Goal: Information Seeking & Learning: Learn about a topic

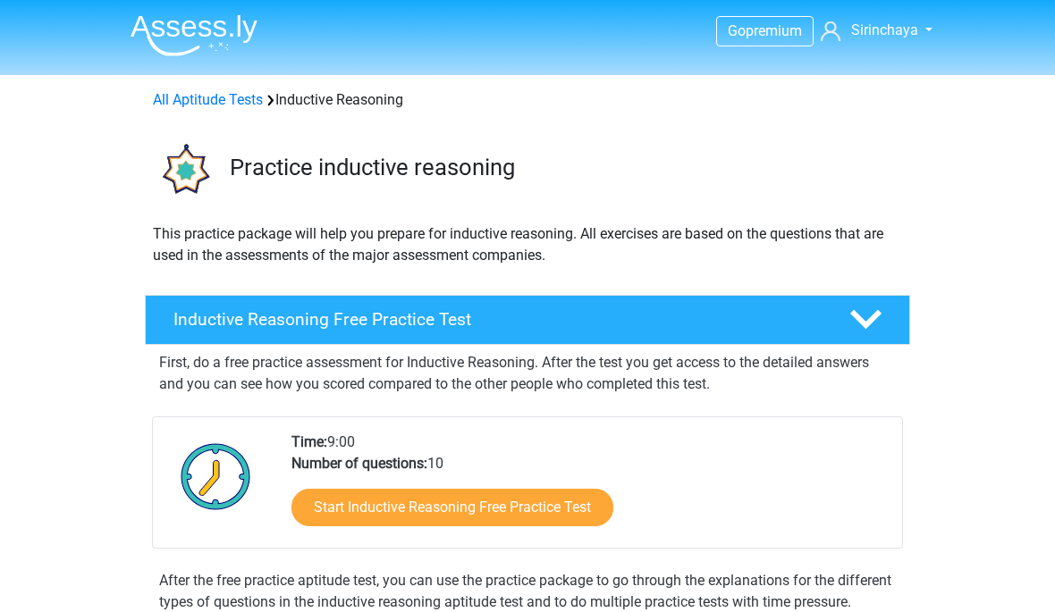
scroll to position [306, 0]
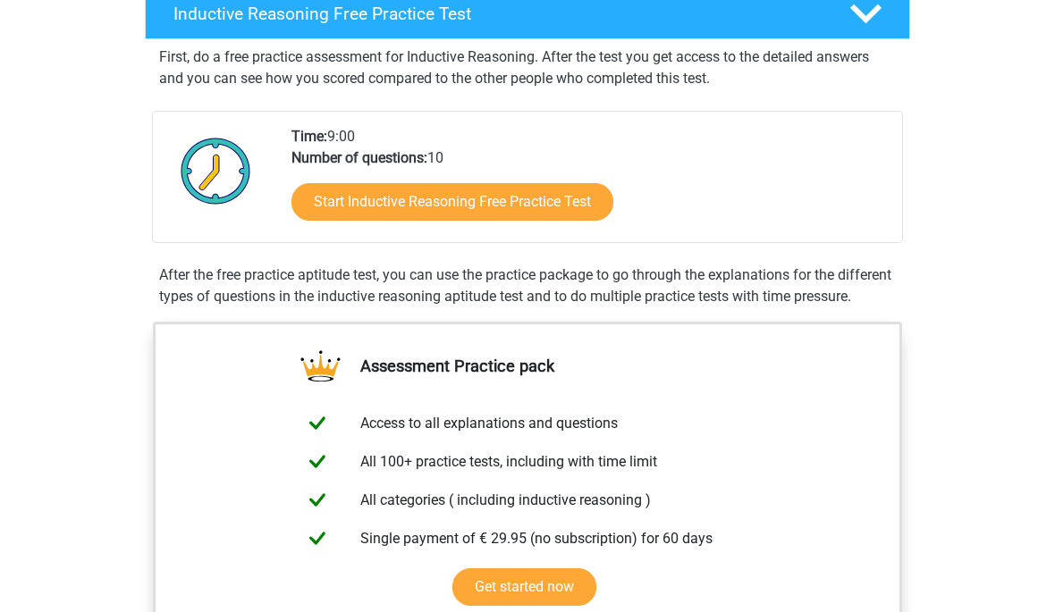
click at [577, 198] on link "Start Inductive Reasoning Free Practice Test" at bounding box center [452, 202] width 322 height 38
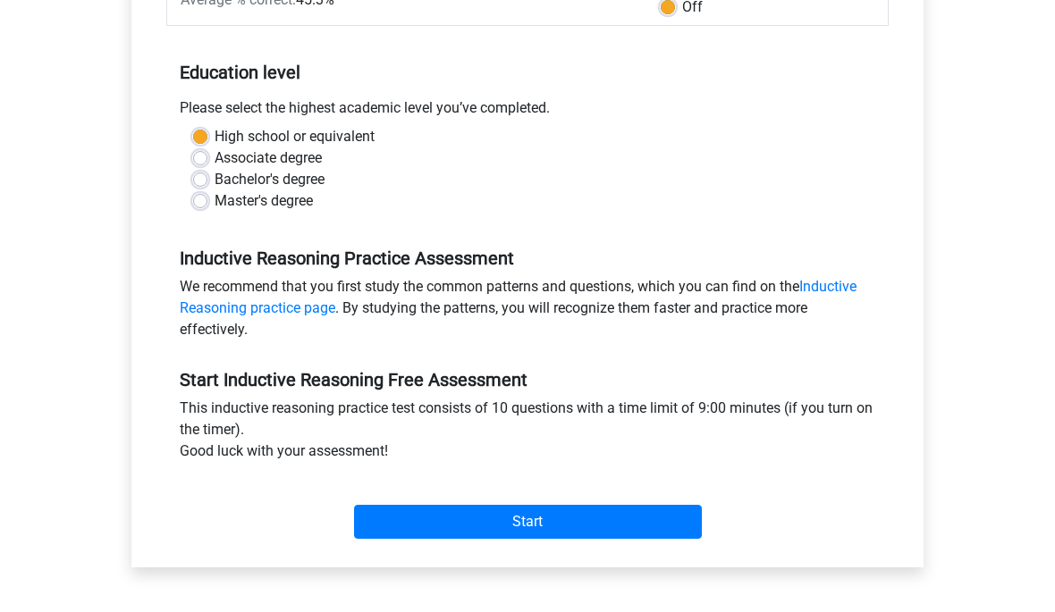
scroll to position [327, 0]
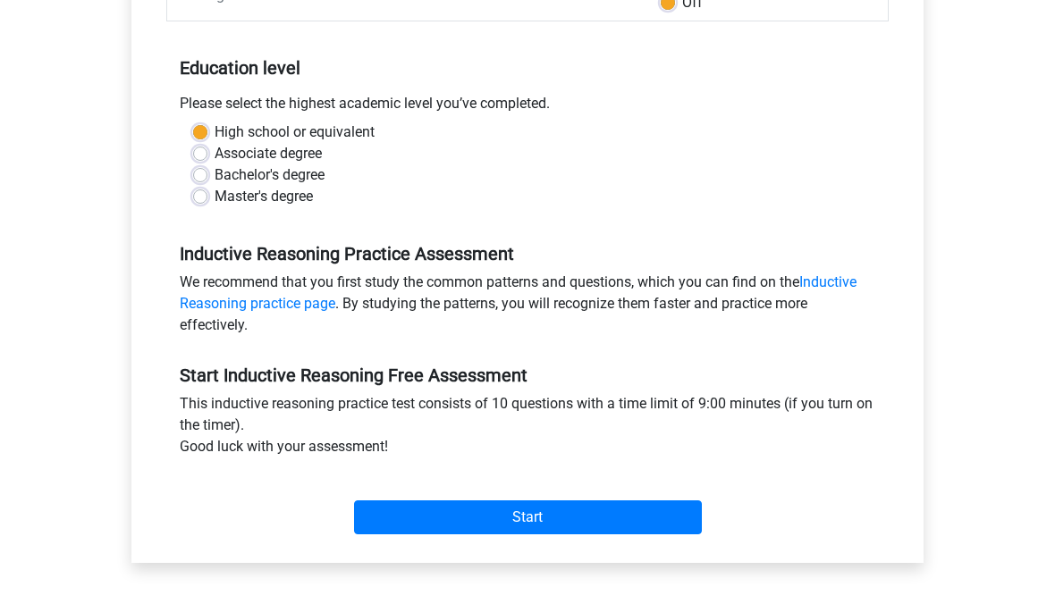
click at [487, 518] on input "Start" at bounding box center [528, 518] width 348 height 34
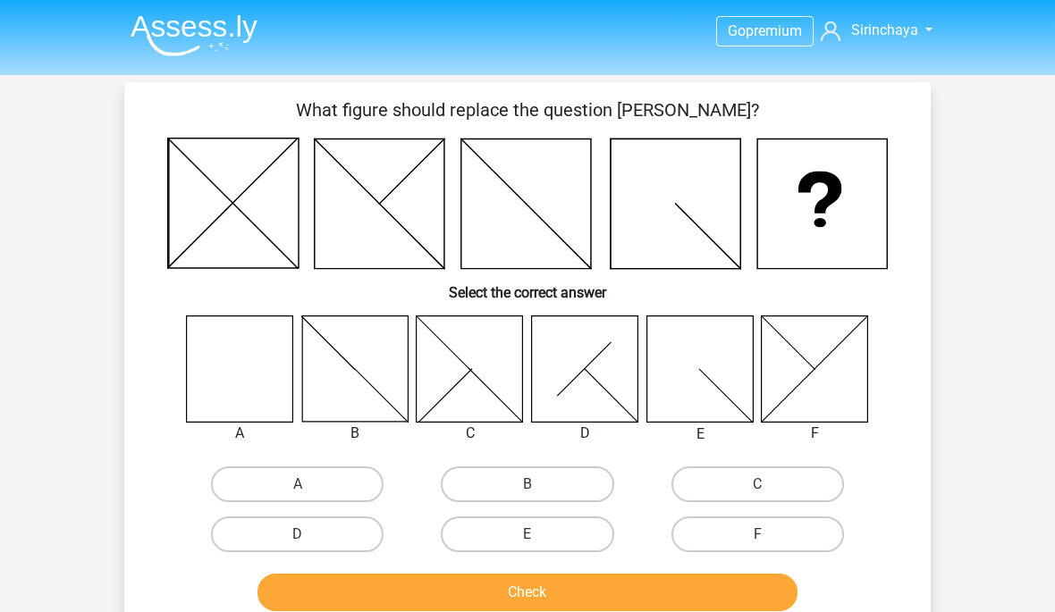
click at [327, 490] on label "A" at bounding box center [297, 485] width 173 height 36
click at [309, 490] on input "A" at bounding box center [304, 490] width 12 height 12
radio input "true"
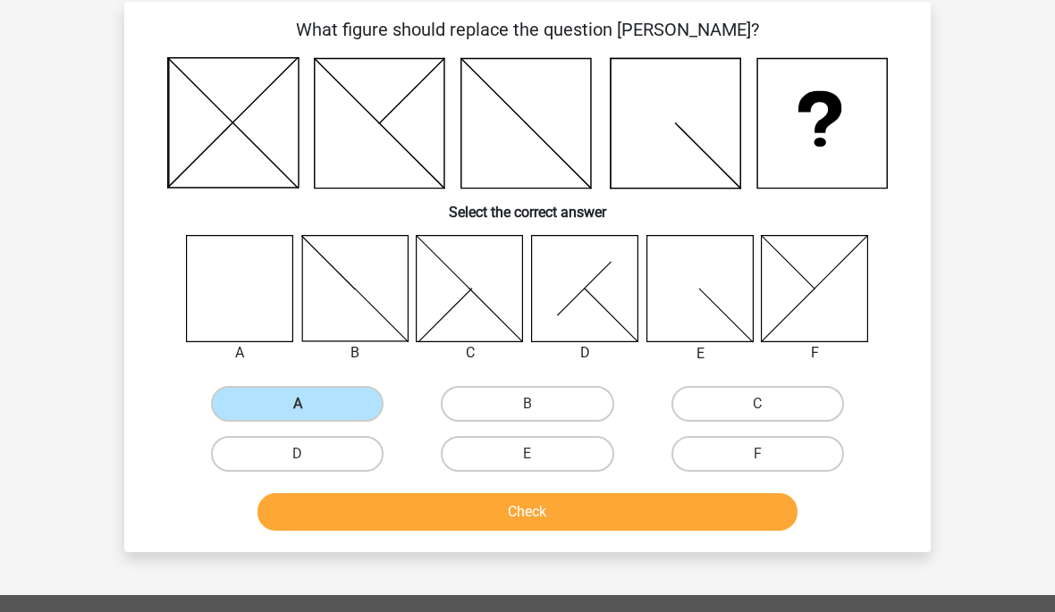
scroll to position [81, 0]
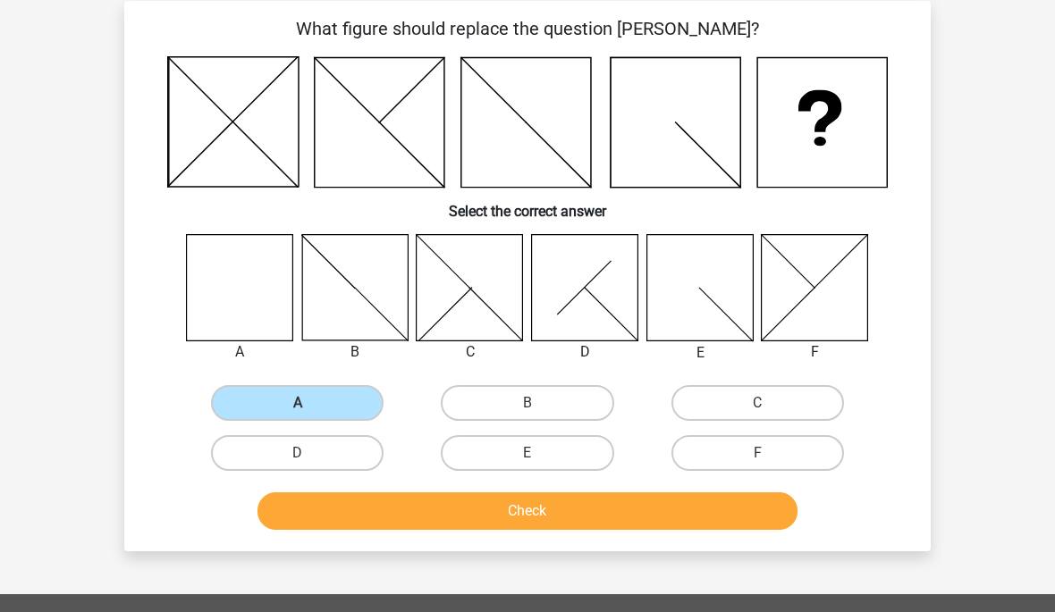
click at [635, 509] on button "Check" at bounding box center [527, 511] width 541 height 38
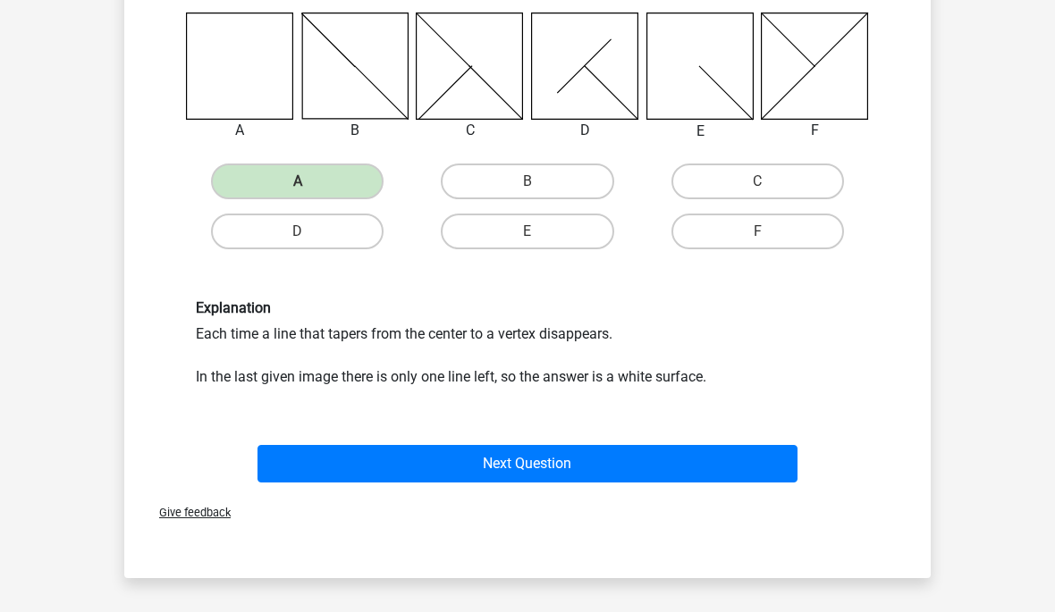
scroll to position [304, 0]
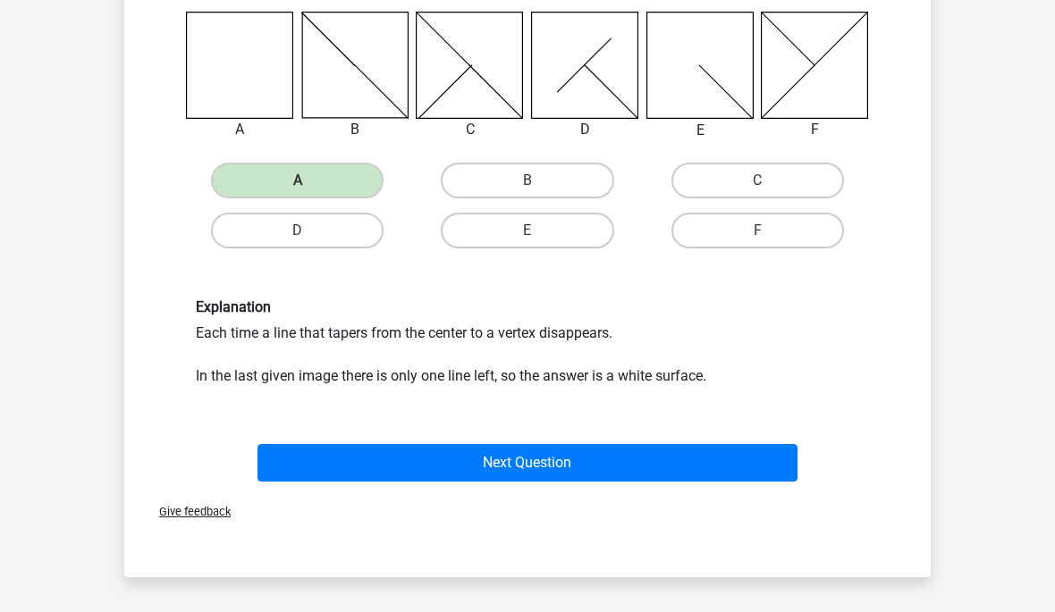
click at [683, 466] on button "Next Question" at bounding box center [527, 463] width 541 height 38
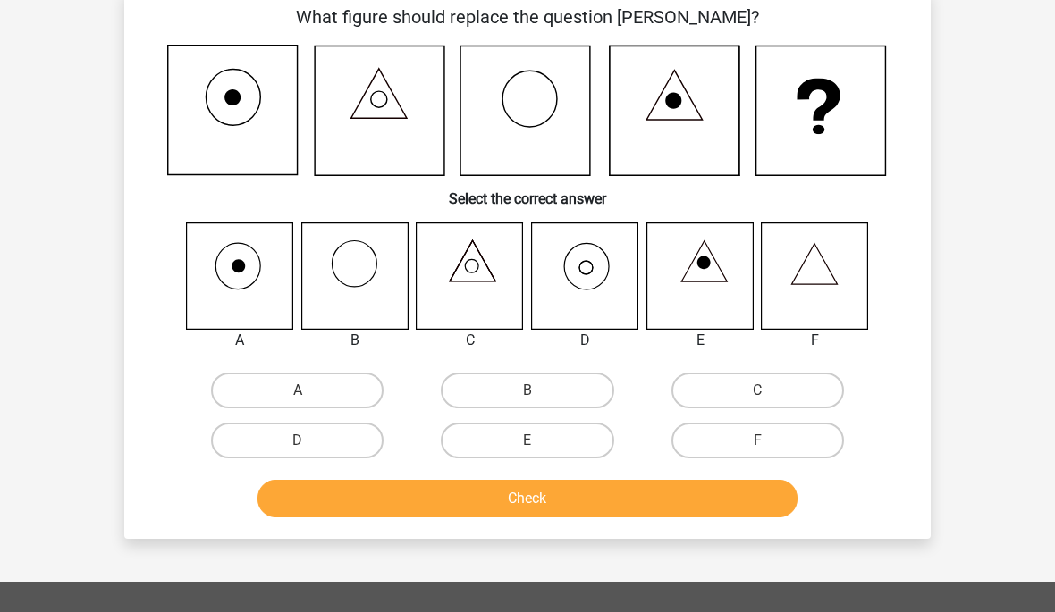
scroll to position [82, 0]
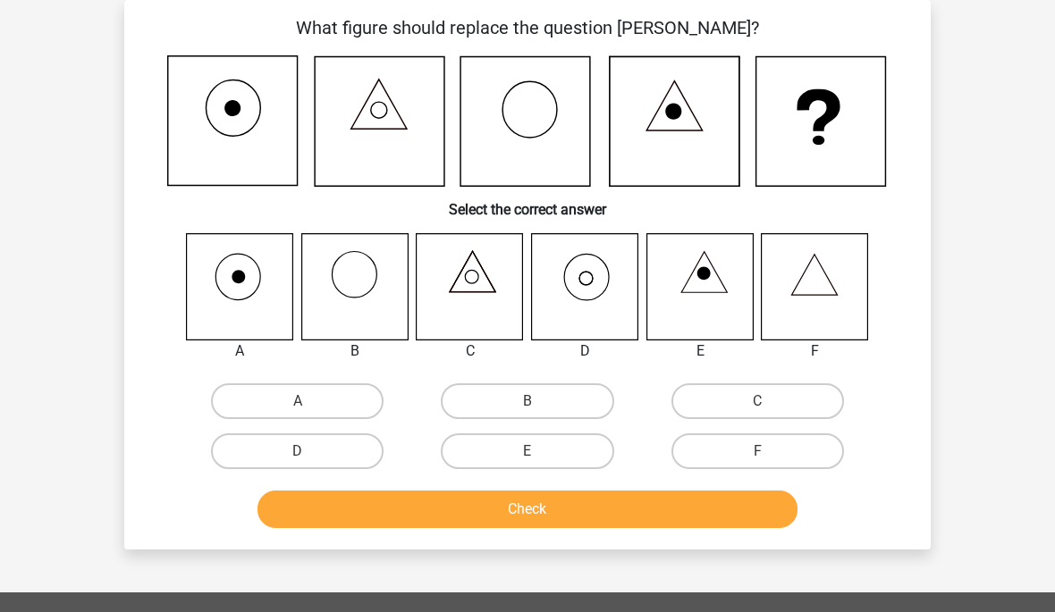
click at [376, 450] on label "D" at bounding box center [297, 452] width 173 height 36
click at [309, 451] on input "D" at bounding box center [304, 457] width 12 height 12
radio input "true"
click at [492, 511] on button "Check" at bounding box center [527, 510] width 541 height 38
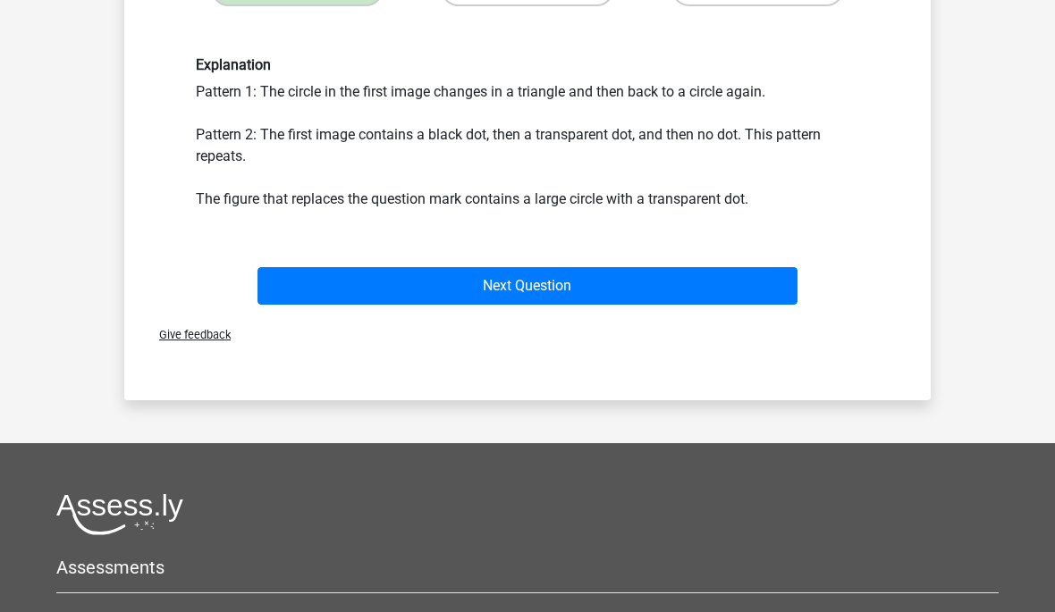
scroll to position [471, 0]
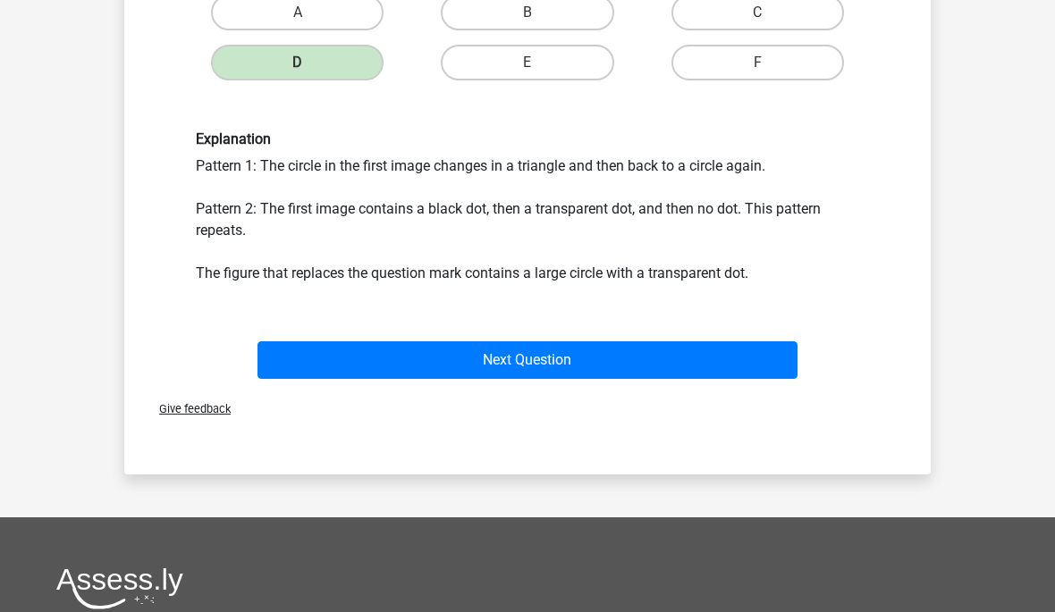
click at [627, 369] on button "Next Question" at bounding box center [527, 360] width 541 height 38
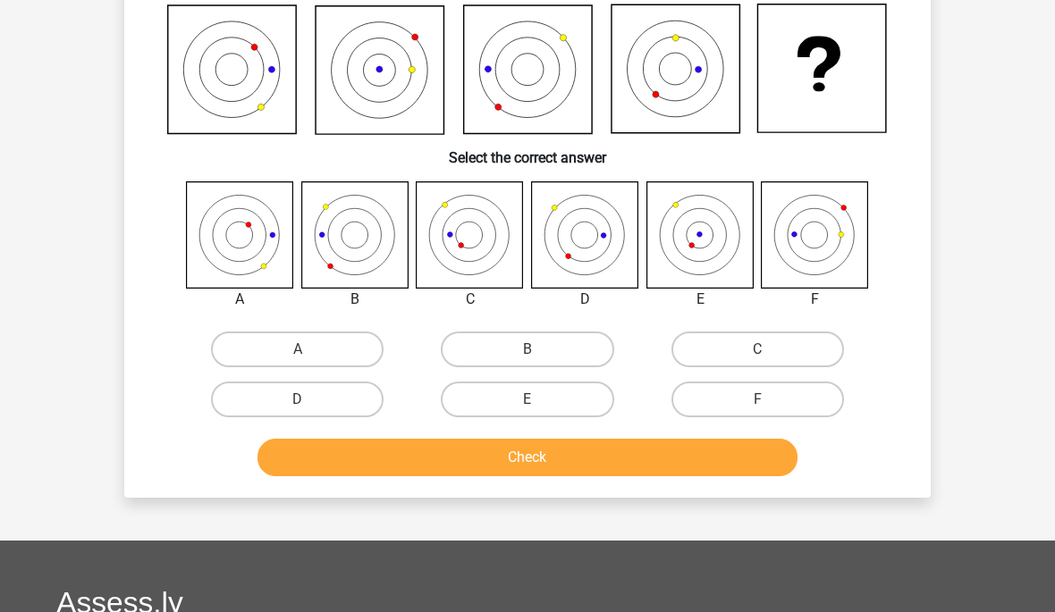
scroll to position [82, 0]
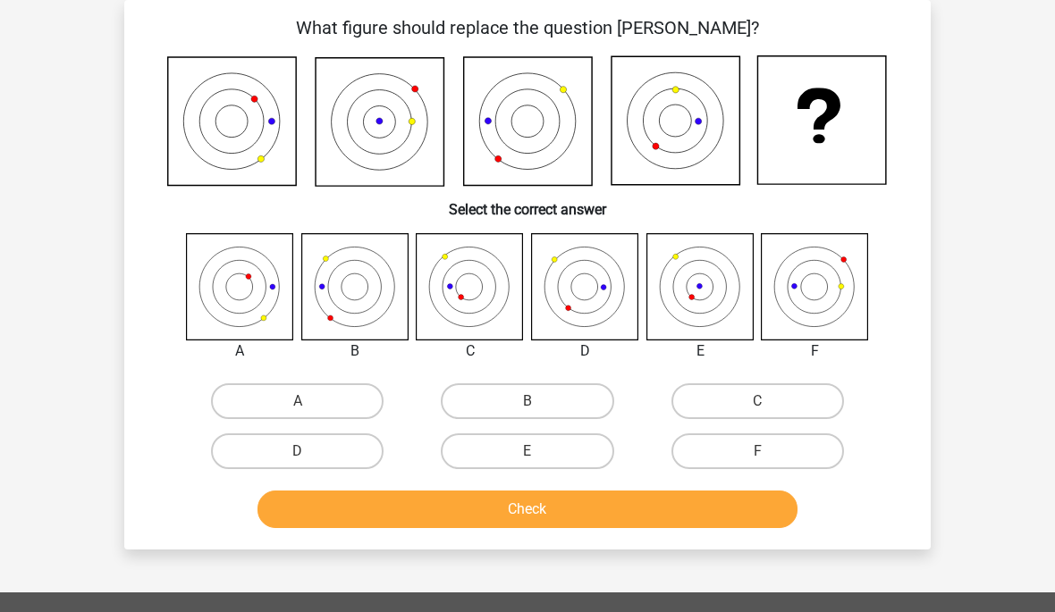
click at [543, 440] on label "E" at bounding box center [527, 452] width 173 height 36
click at [539, 451] on input "E" at bounding box center [533, 457] width 12 height 12
radio input "true"
click at [581, 502] on button "Check" at bounding box center [527, 510] width 541 height 38
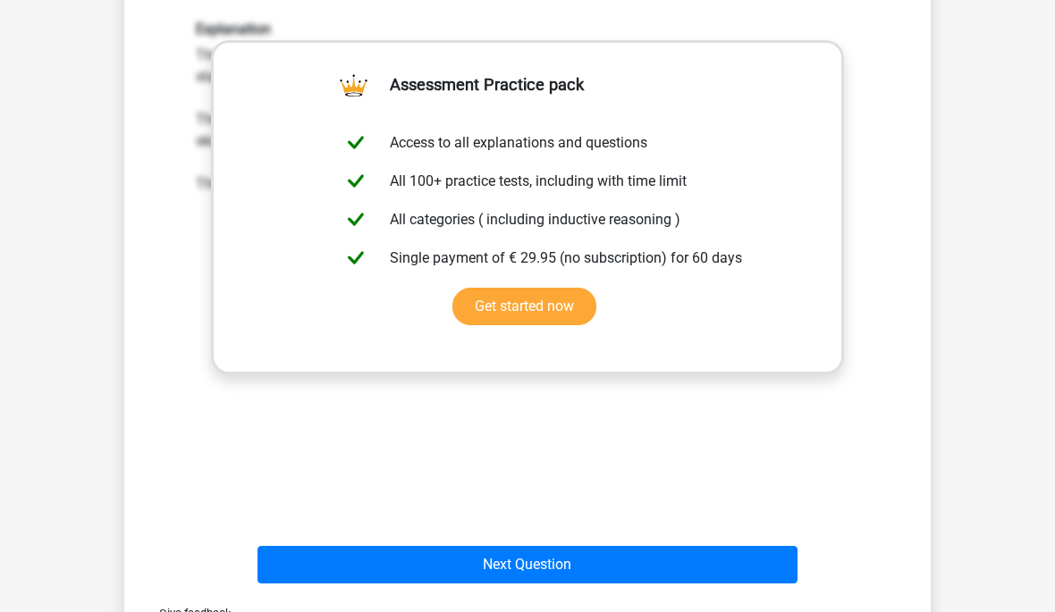
click at [573, 551] on button "Next Question" at bounding box center [527, 565] width 541 height 38
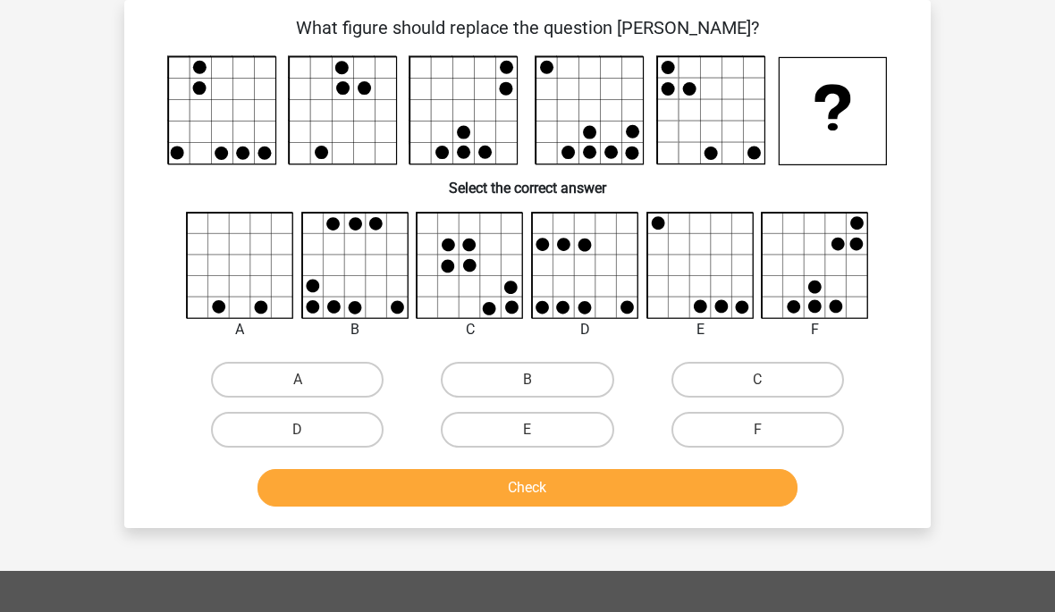
click at [334, 431] on label "D" at bounding box center [297, 430] width 173 height 36
click at [309, 431] on input "D" at bounding box center [304, 436] width 12 height 12
radio input "true"
click at [476, 476] on button "Check" at bounding box center [527, 488] width 541 height 38
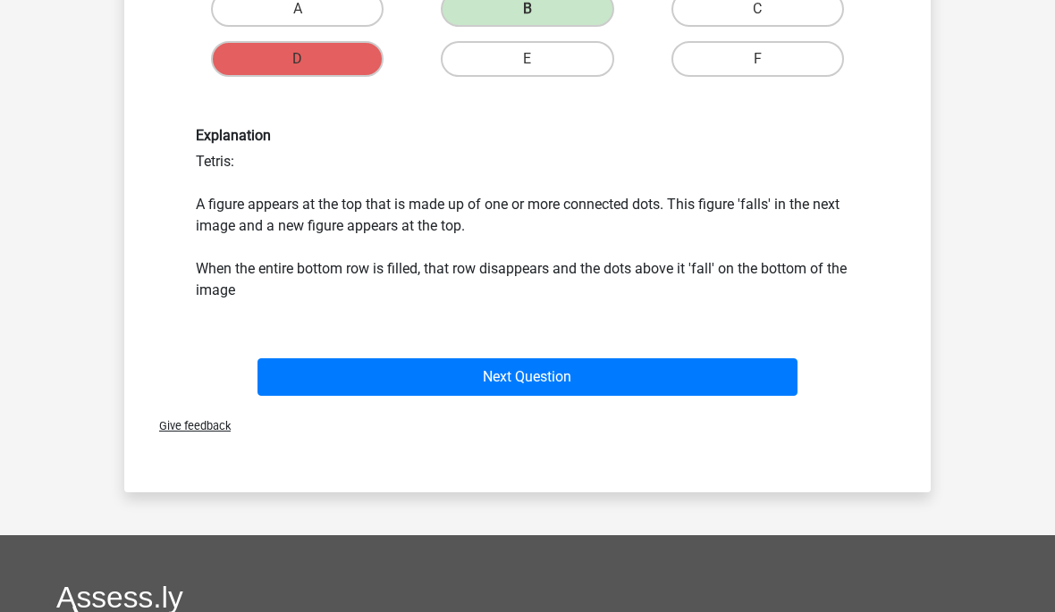
click at [610, 373] on button "Next Question" at bounding box center [527, 377] width 541 height 38
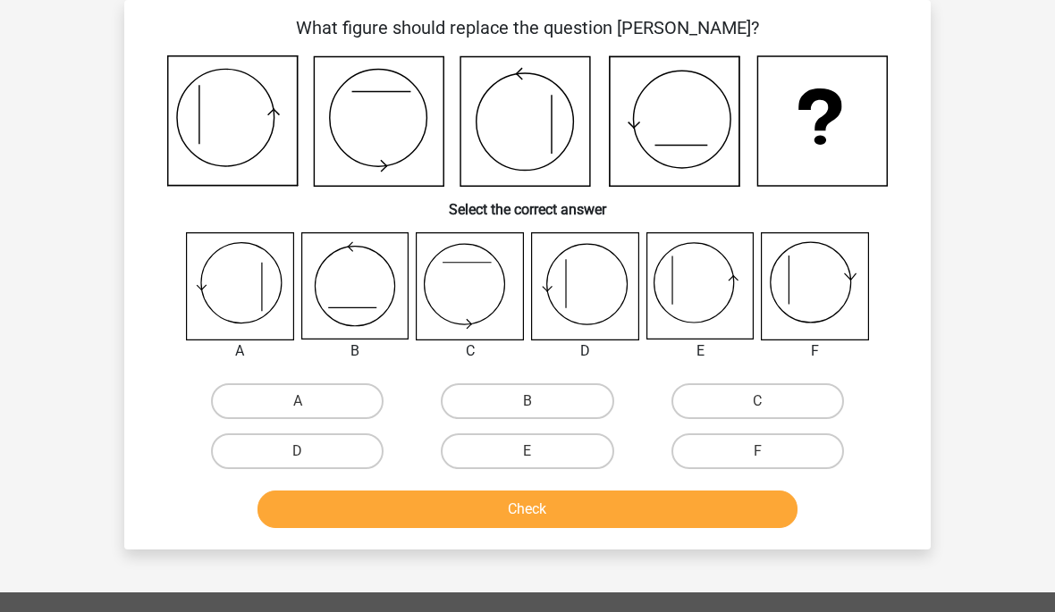
click at [564, 450] on label "E" at bounding box center [527, 452] width 173 height 36
click at [539, 451] on input "E" at bounding box center [533, 457] width 12 height 12
radio input "true"
click at [592, 518] on button "Check" at bounding box center [527, 510] width 541 height 38
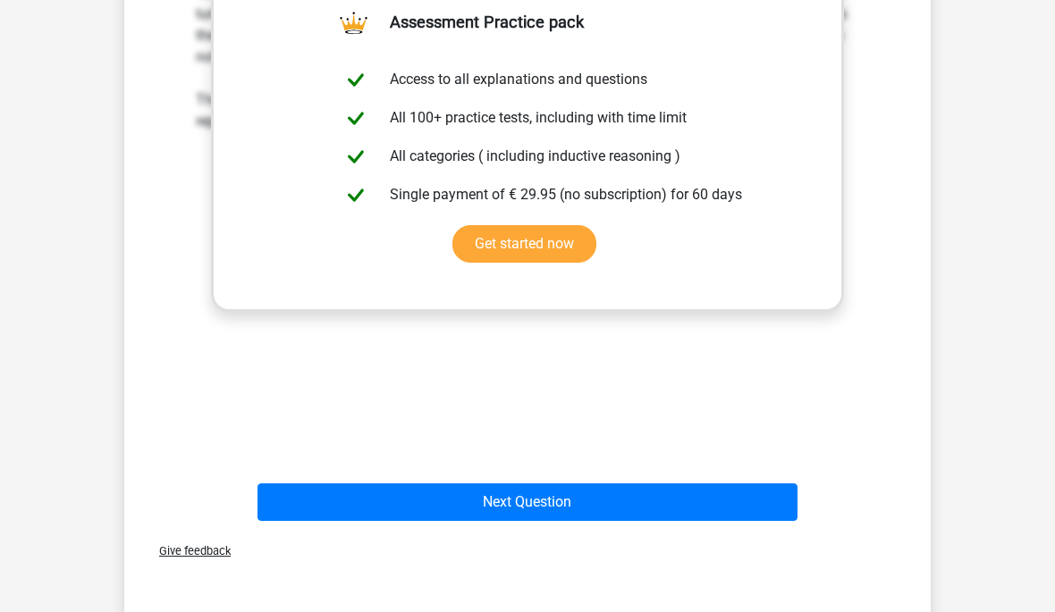
click at [571, 501] on button "Next Question" at bounding box center [527, 503] width 541 height 38
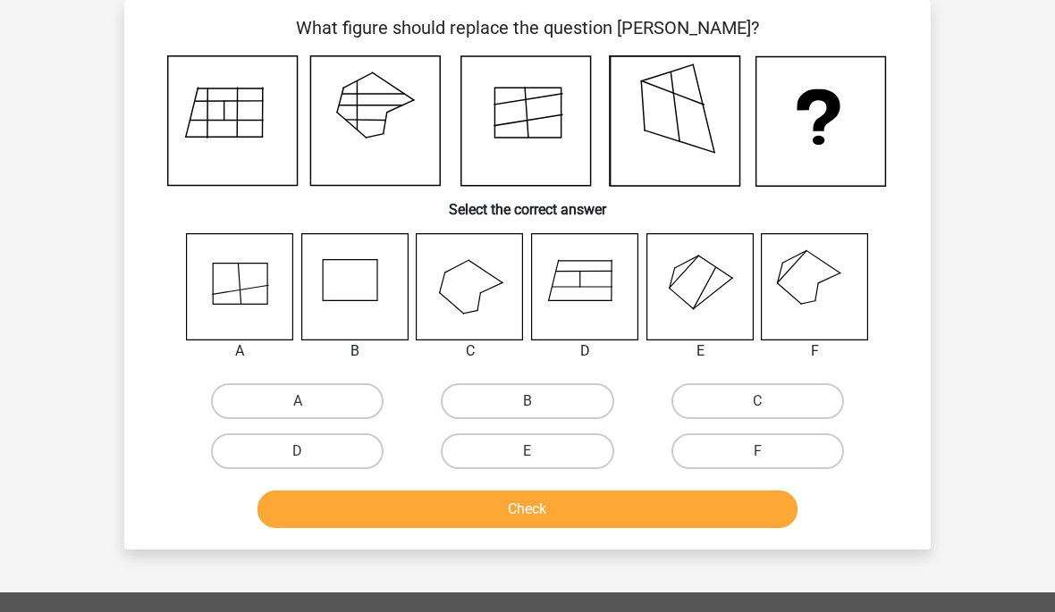
click at [573, 452] on label "E" at bounding box center [527, 452] width 173 height 36
click at [539, 452] on input "E" at bounding box center [533, 457] width 12 height 12
radio input "true"
click at [563, 502] on button "Check" at bounding box center [527, 510] width 541 height 38
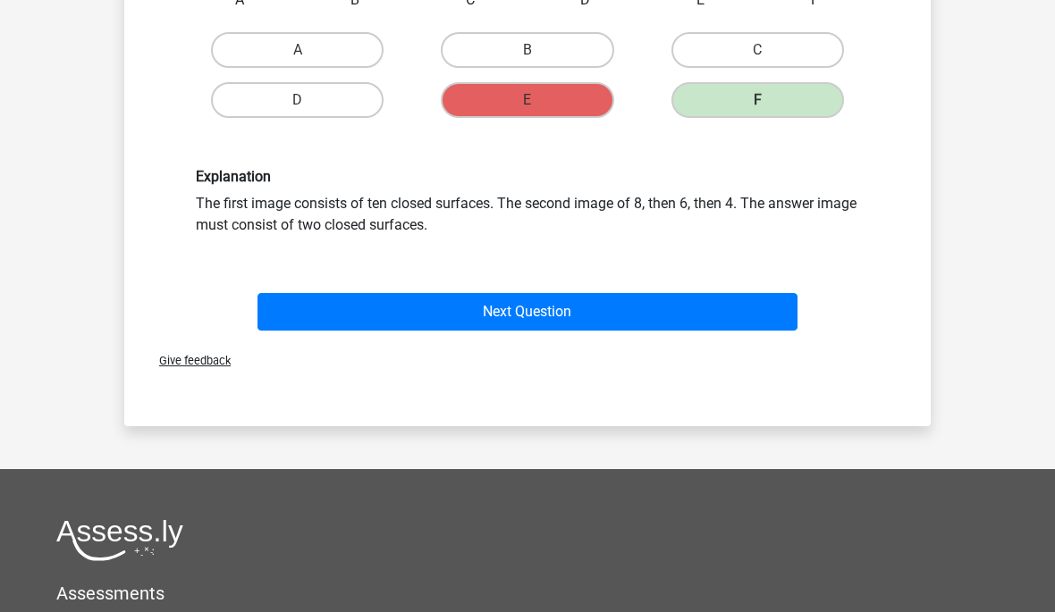
click at [658, 320] on button "Next Question" at bounding box center [527, 312] width 541 height 38
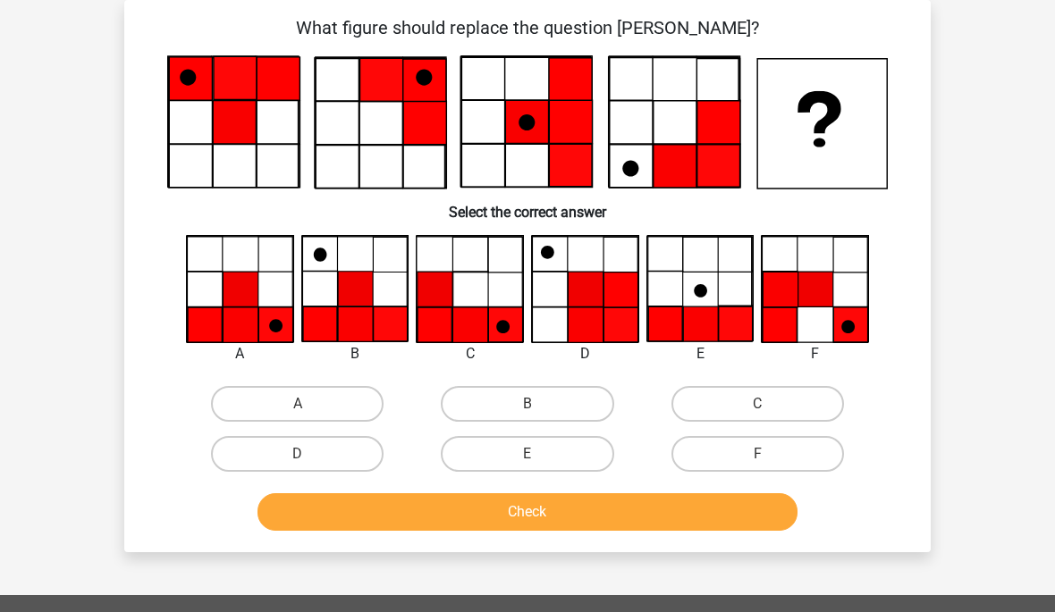
click at [565, 446] on label "E" at bounding box center [527, 454] width 173 height 36
click at [539, 454] on input "E" at bounding box center [533, 460] width 12 height 12
radio input "true"
click at [577, 513] on button "Check" at bounding box center [527, 512] width 541 height 38
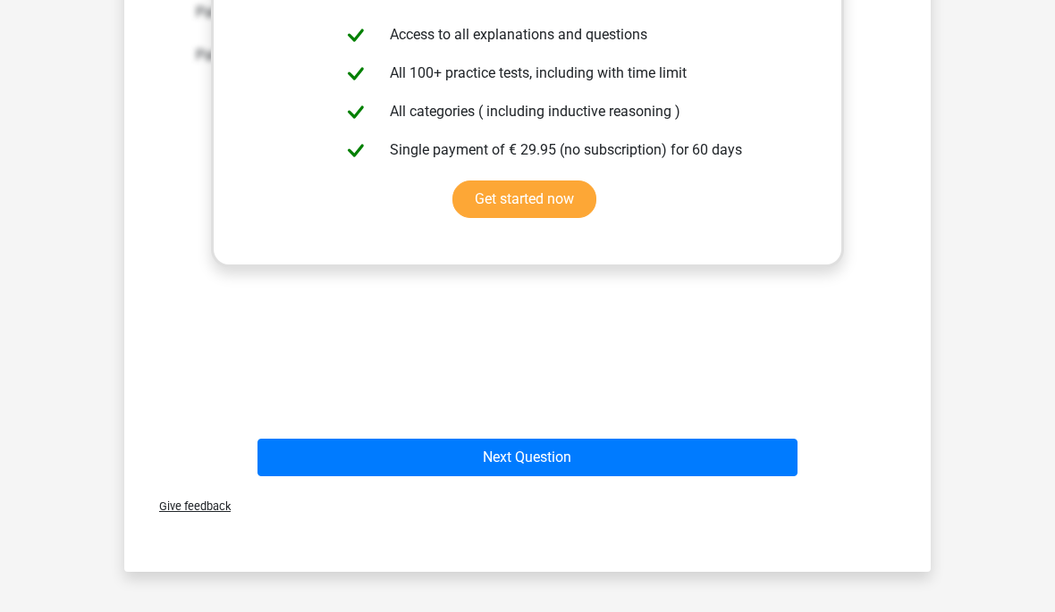
click at [599, 456] on button "Next Question" at bounding box center [527, 458] width 541 height 38
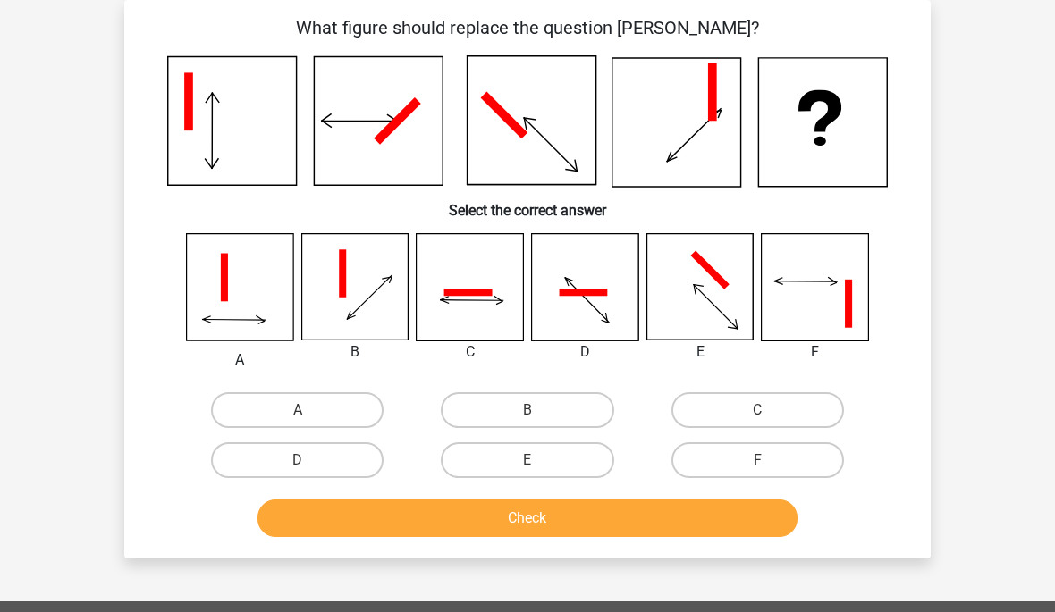
click at [552, 450] on label "E" at bounding box center [527, 460] width 173 height 36
click at [539, 460] on input "E" at bounding box center [533, 466] width 12 height 12
radio input "true"
click at [571, 502] on button "Check" at bounding box center [527, 519] width 541 height 38
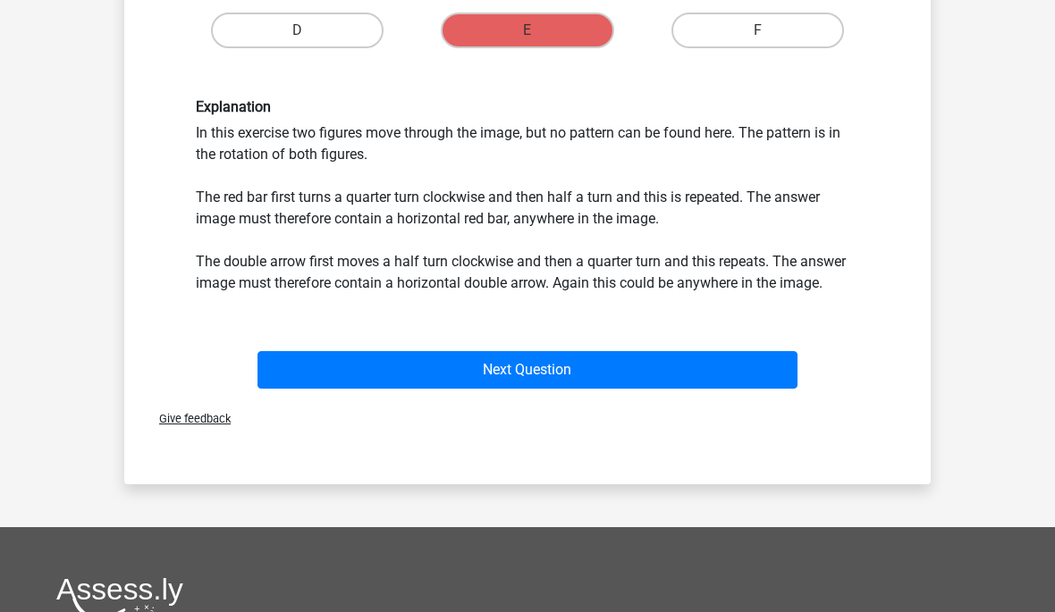
click at [688, 381] on button "Next Question" at bounding box center [527, 370] width 541 height 38
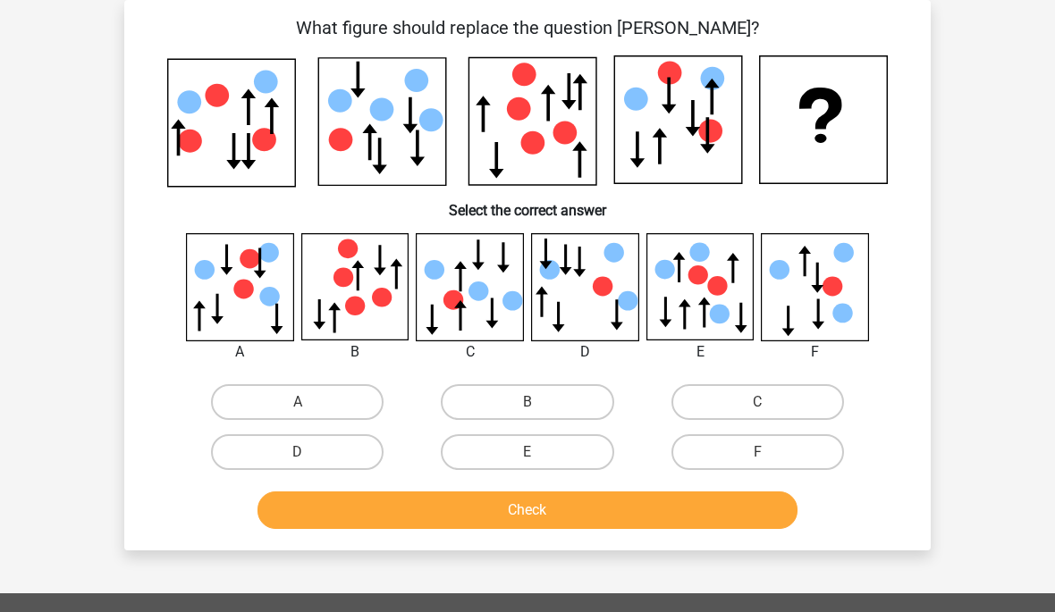
click at [584, 457] on label "E" at bounding box center [527, 452] width 173 height 36
click at [539, 457] on input "E" at bounding box center [533, 458] width 12 height 12
radio input "true"
click at [608, 501] on button "Check" at bounding box center [527, 511] width 541 height 38
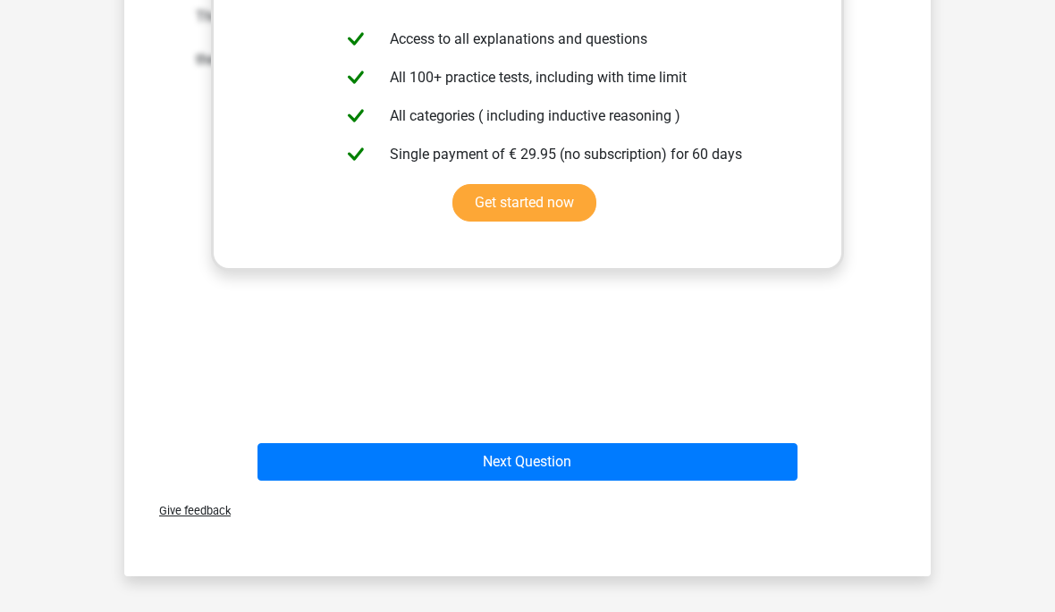
click at [630, 476] on button "Next Question" at bounding box center [527, 462] width 541 height 38
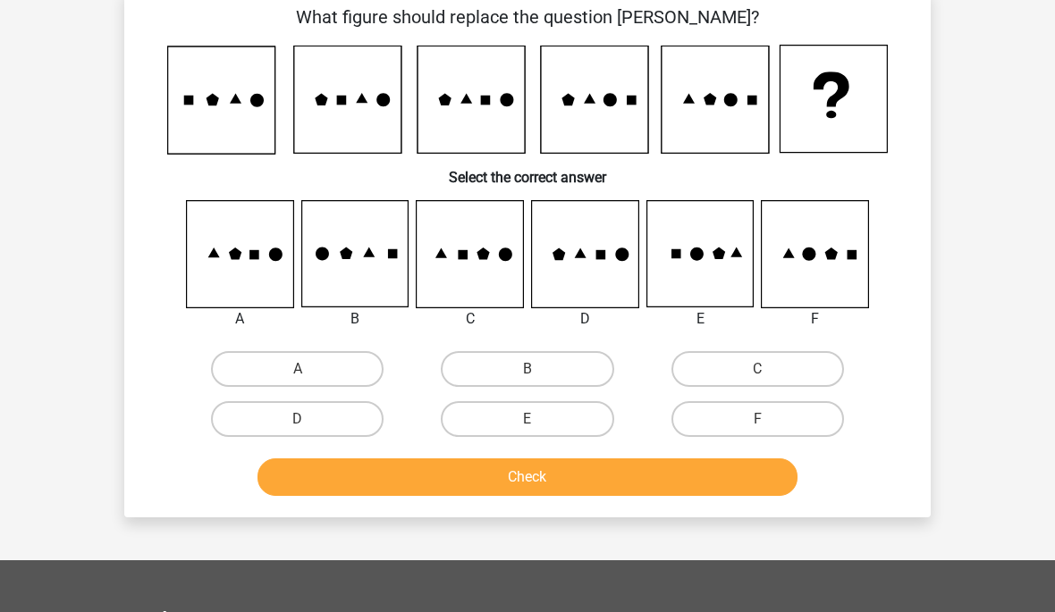
scroll to position [63, 0]
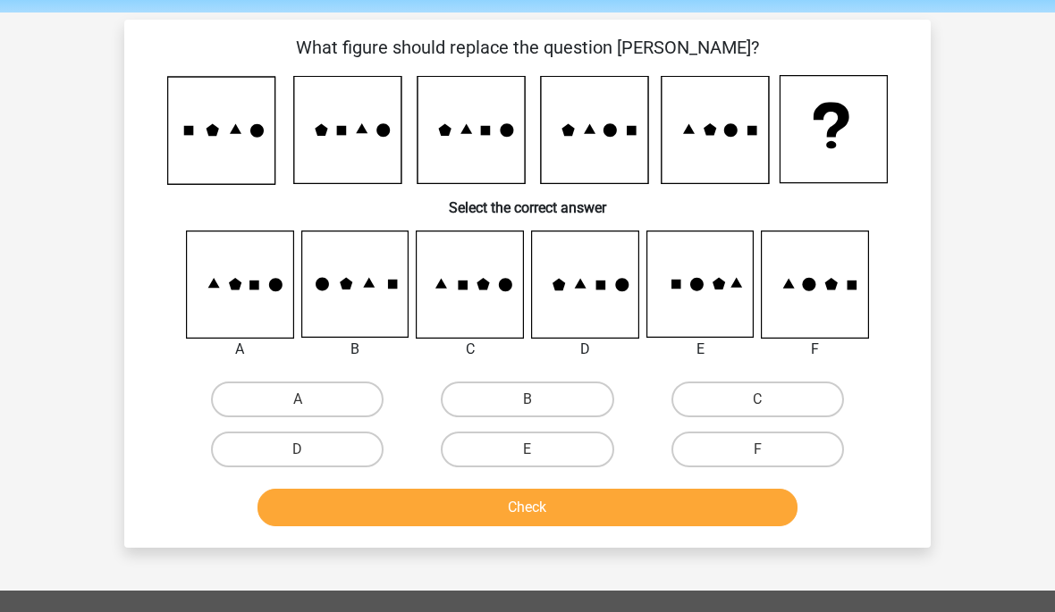
click at [575, 439] on label "E" at bounding box center [527, 450] width 173 height 36
click at [539, 450] on input "E" at bounding box center [533, 456] width 12 height 12
radio input "true"
click at [590, 510] on button "Check" at bounding box center [527, 508] width 541 height 38
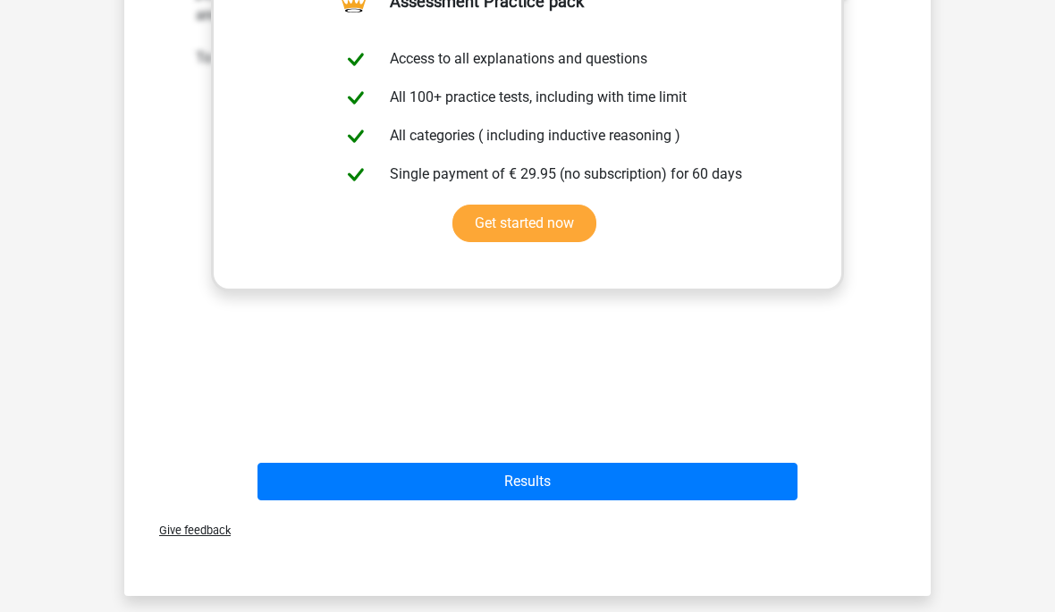
scroll to position [661, 0]
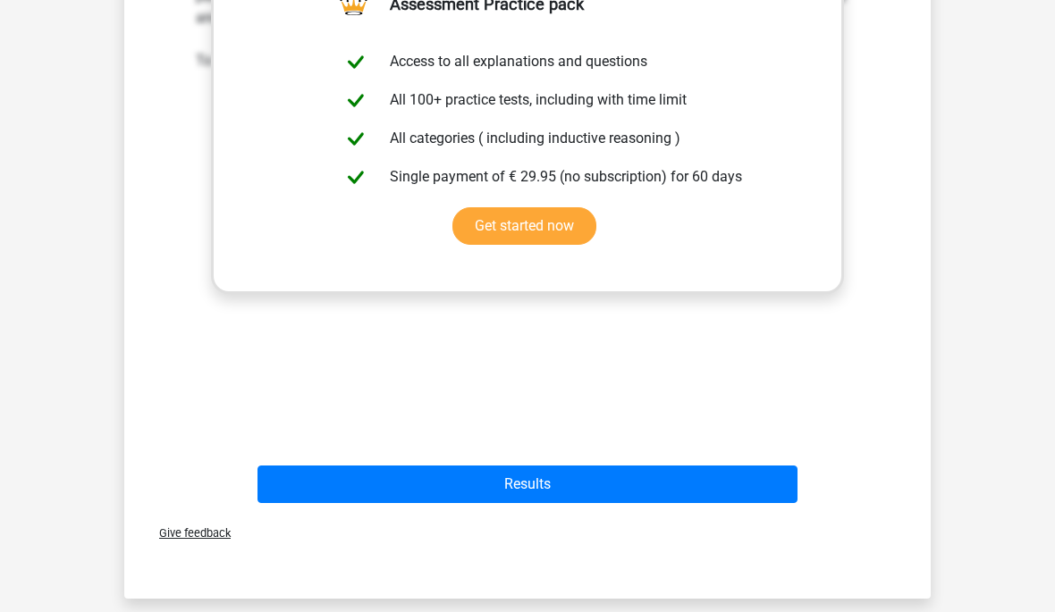
click at [638, 477] on button "Results" at bounding box center [527, 485] width 541 height 38
click at [614, 488] on button "Results" at bounding box center [527, 485] width 541 height 38
click at [526, 479] on button "Results" at bounding box center [527, 485] width 541 height 38
click at [546, 466] on button "Results" at bounding box center [527, 485] width 541 height 38
